Goal: Transaction & Acquisition: Purchase product/service

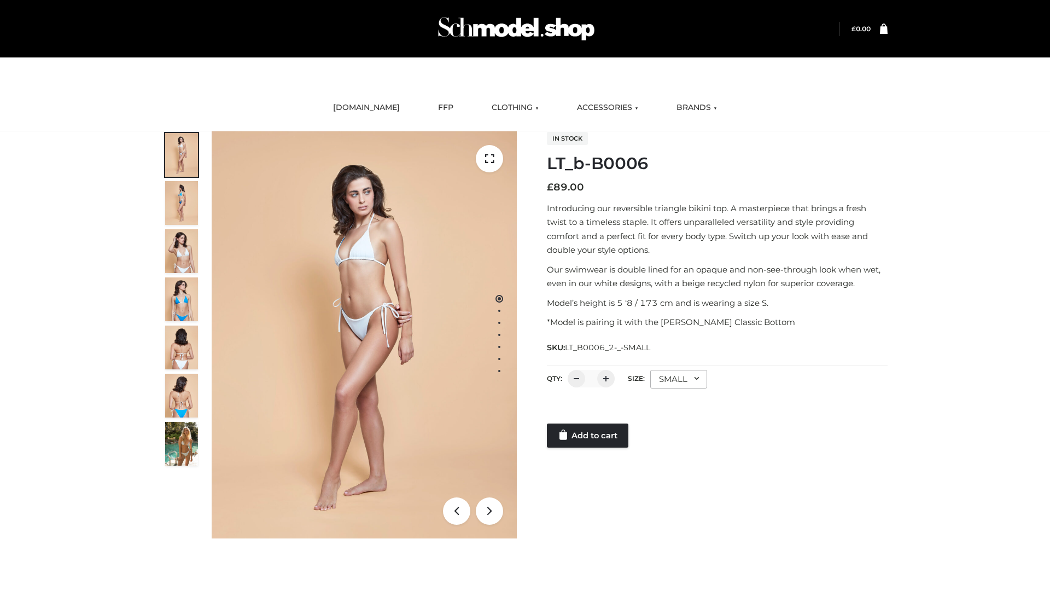
click at [588, 435] on link "Add to cart" at bounding box center [587, 435] width 81 height 24
